Goal: Task Accomplishment & Management: Use online tool/utility

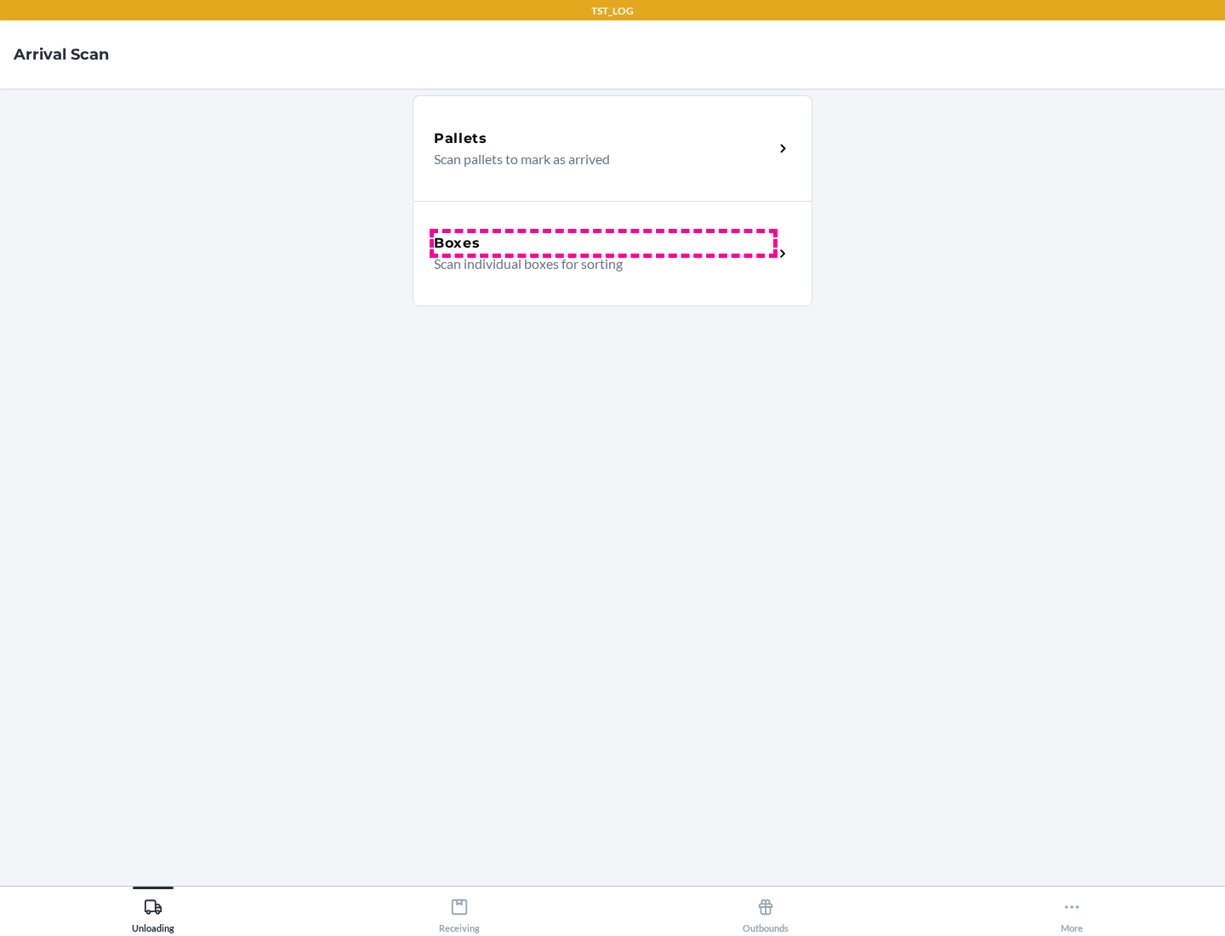
click at [603, 243] on div "Boxes" at bounding box center [604, 243] width 340 height 20
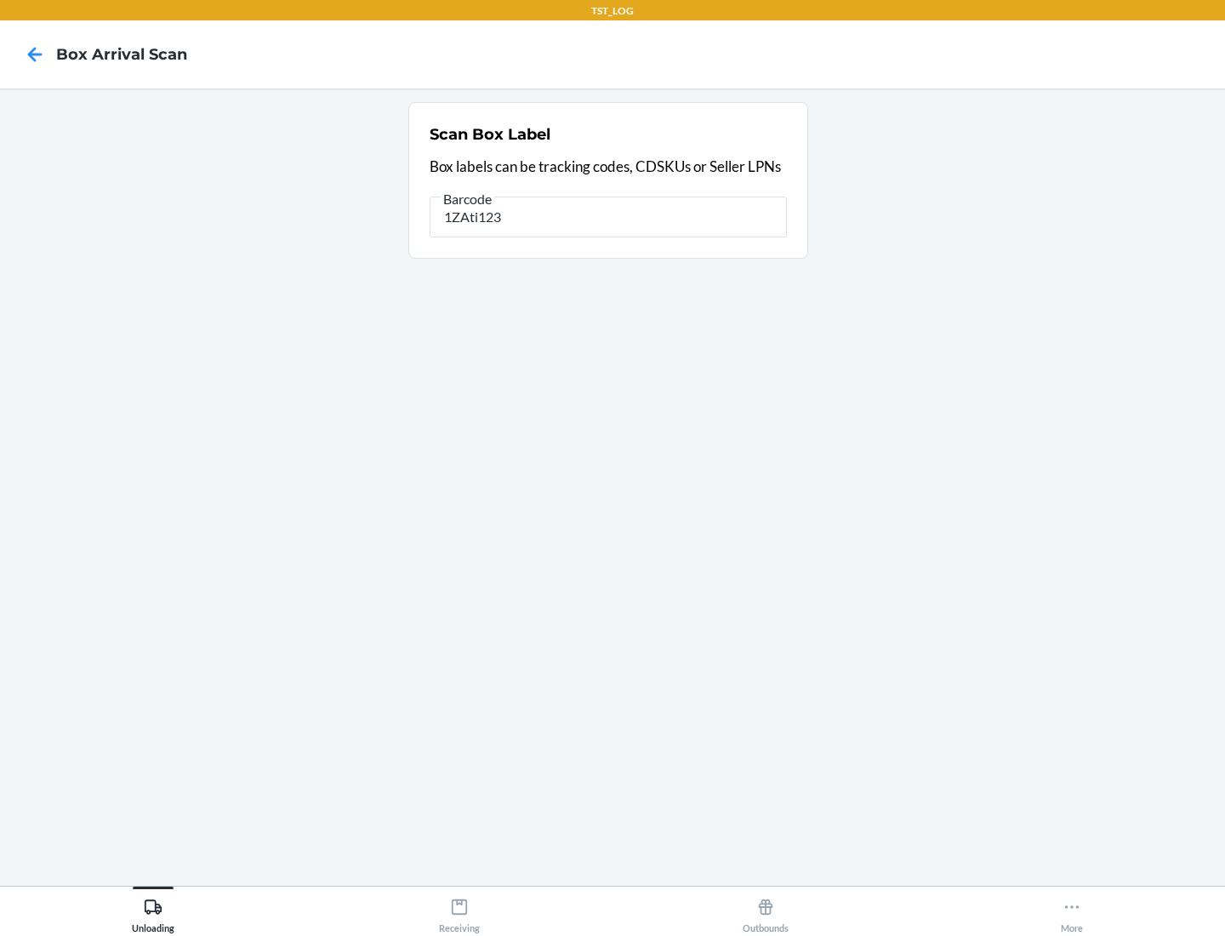
type input "1ZAti123"
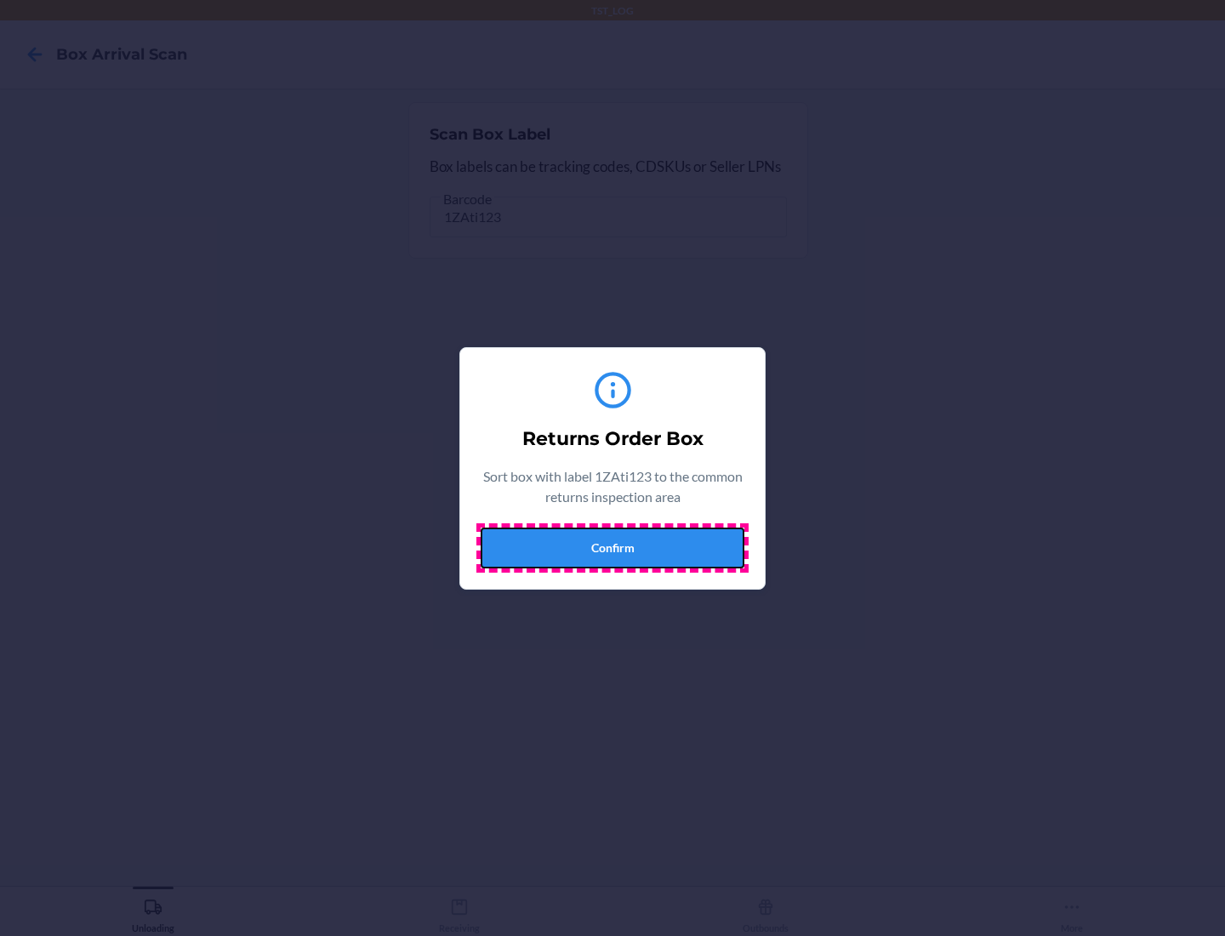
click at [613, 547] on button "Confirm" at bounding box center [613, 548] width 264 height 41
